Goal: Obtain resource: Download file/media

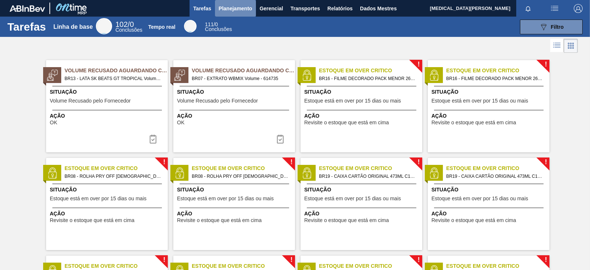
click at [250, 9] on font "Planejamento" at bounding box center [236, 9] width 34 height 6
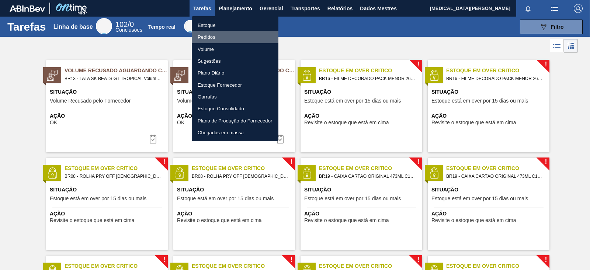
click at [208, 38] on font "Pedidos" at bounding box center [207, 37] width 18 height 6
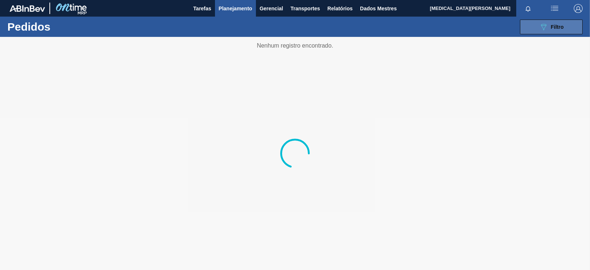
click at [554, 24] on font "Filtro" at bounding box center [557, 27] width 13 height 6
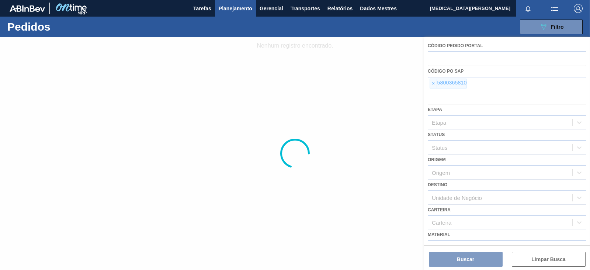
click at [429, 81] on div at bounding box center [295, 153] width 590 height 233
click at [433, 84] on div at bounding box center [295, 153] width 590 height 233
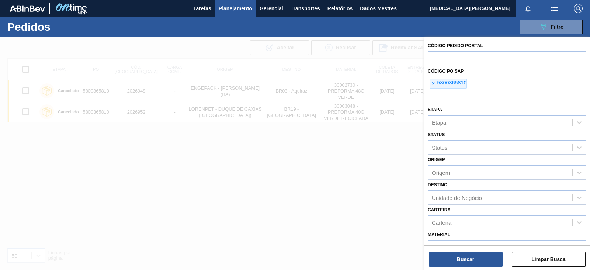
click at [433, 84] on font "×" at bounding box center [433, 83] width 3 height 6
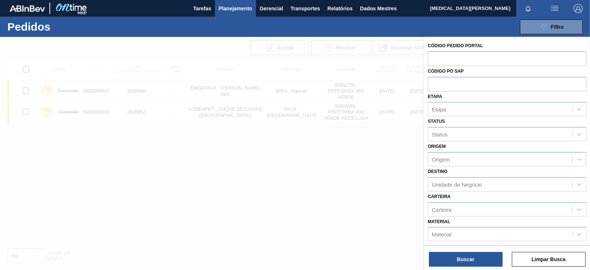
paste input "5800387849"
type input "5800387849"
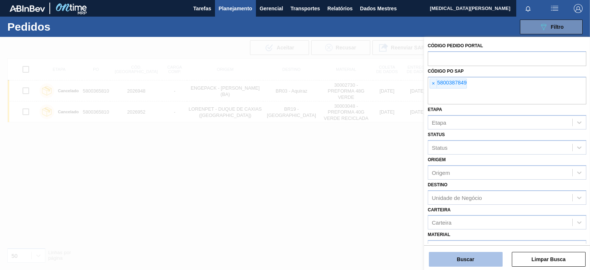
click at [471, 254] on button "Buscar" at bounding box center [466, 259] width 74 height 15
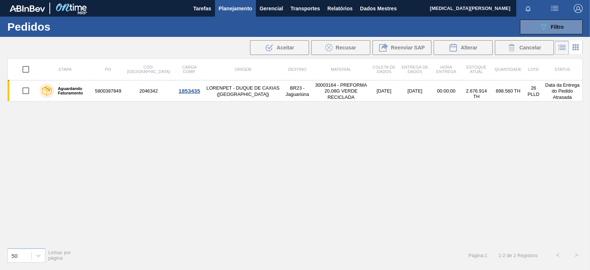
click at [530, 182] on div "Etapa PO Cód. Pedido Carga Comp. Origem Destino Material Coleta de dados Entreg…" at bounding box center [294, 149] width 575 height 183
click at [469, 205] on div "Etapa PO Cód. Pedido Carga Comp. Origem Destino Material Coleta de dados Entreg…" at bounding box center [294, 149] width 575 height 183
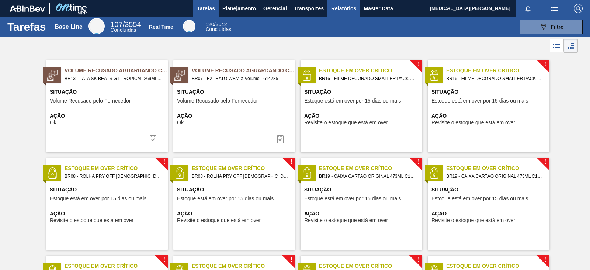
click at [347, 10] on span "Relatórios" at bounding box center [343, 8] width 25 height 9
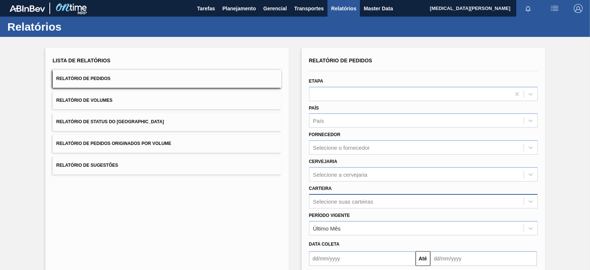
drag, startPoint x: 343, startPoint y: 192, endPoint x: 346, endPoint y: 198, distance: 6.8
click at [343, 193] on div "Carteira Selecione suas carteiras" at bounding box center [423, 195] width 229 height 25
click at [347, 199] on div "Selecione suas carteiras" at bounding box center [423, 201] width 229 height 14
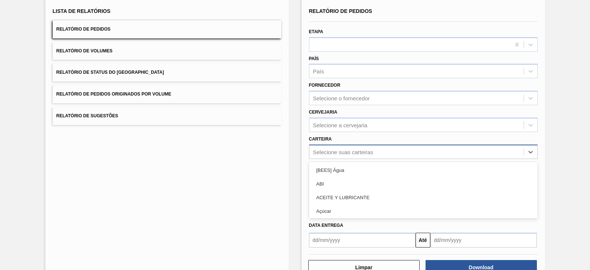
scroll to position [53, 0]
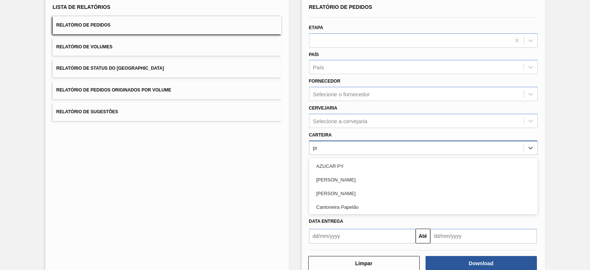
type input "pre"
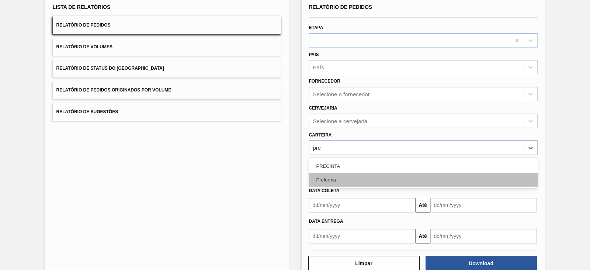
click at [339, 176] on div "Preforma" at bounding box center [423, 180] width 229 height 14
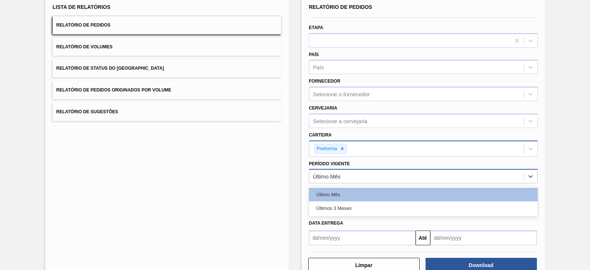
click at [339, 179] on div "Último Mês" at bounding box center [416, 176] width 214 height 11
click at [349, 205] on div "Últimos 3 Meses" at bounding box center [423, 208] width 229 height 14
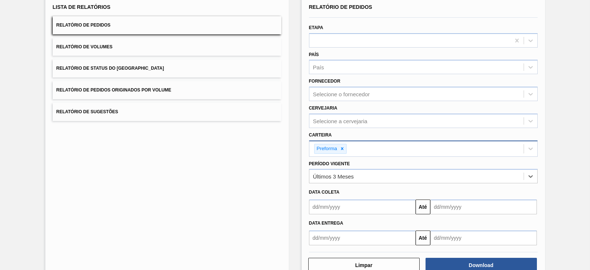
click at [349, 205] on input "text" at bounding box center [362, 207] width 107 height 15
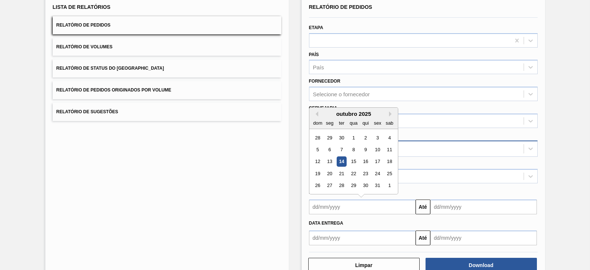
click at [317, 117] on div "dom seg ter qua qui sex sab" at bounding box center [353, 123] width 89 height 12
click at [312, 112] on div "outubro 2025" at bounding box center [353, 114] width 89 height 6
click at [314, 112] on button "Previous Month" at bounding box center [315, 113] width 5 height 5
click at [330, 134] on div "1" at bounding box center [330, 138] width 10 height 10
type input "[DATE]"
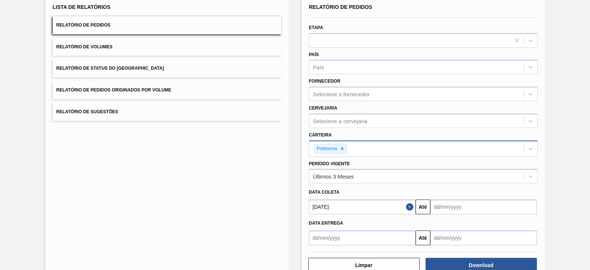
click at [444, 211] on input "text" at bounding box center [483, 207] width 107 height 15
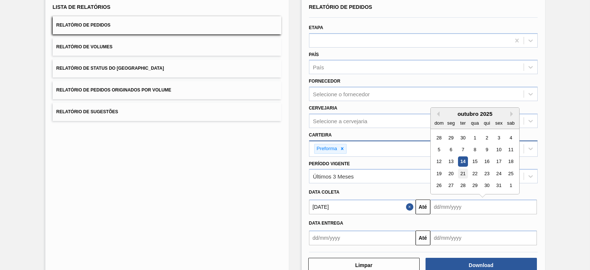
click at [463, 175] on div "21" at bounding box center [463, 174] width 10 height 10
type input "[DATE]"
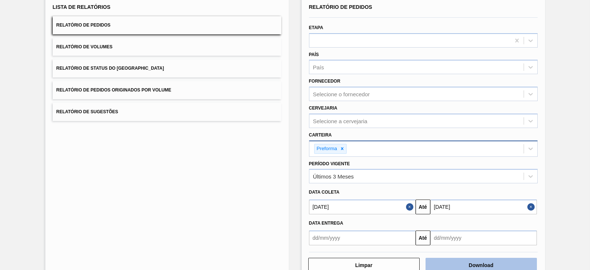
click at [488, 264] on button "Download" at bounding box center [481, 265] width 111 height 15
